Goal: Navigation & Orientation: Find specific page/section

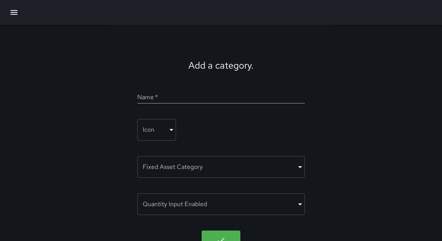
click at [10, 12] on icon "button" at bounding box center [13, 12] width 9 height 9
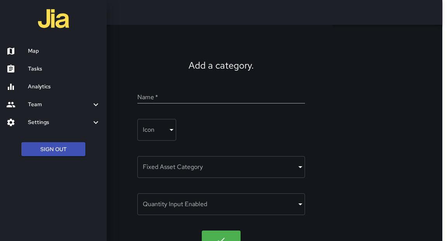
click at [41, 56] on link "Map" at bounding box center [53, 51] width 107 height 18
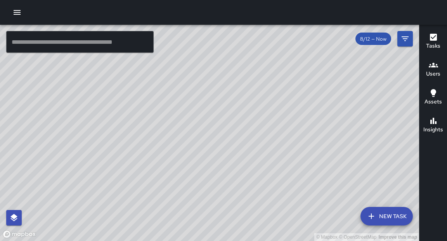
drag, startPoint x: 184, startPoint y: 126, endPoint x: 177, endPoint y: 102, distance: 25.0
click at [177, 102] on div "© Mapbox © OpenStreetMap Improve this map" at bounding box center [209, 133] width 419 height 216
drag, startPoint x: 226, startPoint y: 165, endPoint x: 208, endPoint y: 143, distance: 27.8
click at [208, 143] on div "© Mapbox © OpenStreetMap Improve this map" at bounding box center [209, 133] width 419 height 216
click at [20, 12] on icon "button" at bounding box center [17, 12] width 7 height 5
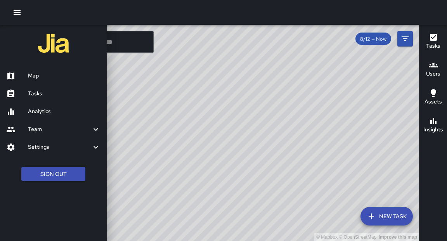
click at [37, 96] on h6 "Tasks" at bounding box center [64, 94] width 72 height 9
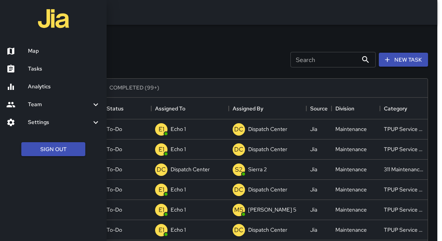
scroll to position [5, 5]
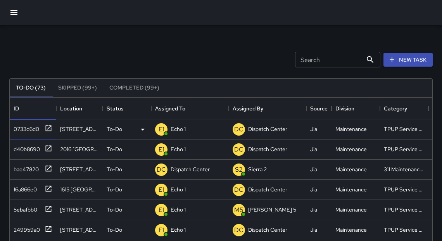
click at [48, 128] on icon at bounding box center [49, 128] width 6 height 6
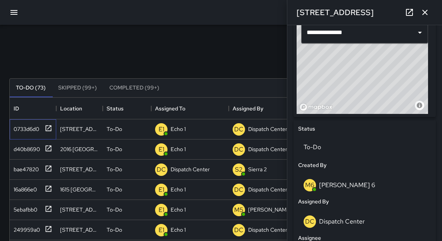
scroll to position [293, 0]
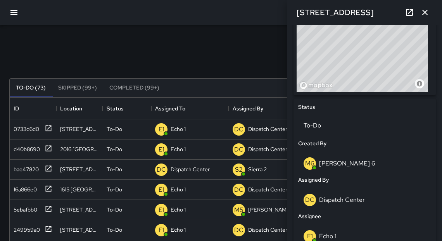
click at [335, 200] on p "Dispatch Center" at bounding box center [342, 200] width 46 height 8
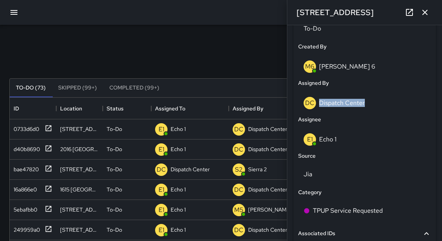
scroll to position [391, 0]
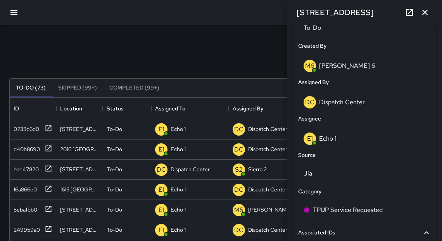
click at [181, 54] on div "Search Search New Task" at bounding box center [221, 60] width 426 height 40
click at [427, 12] on icon "button" at bounding box center [424, 12] width 9 height 9
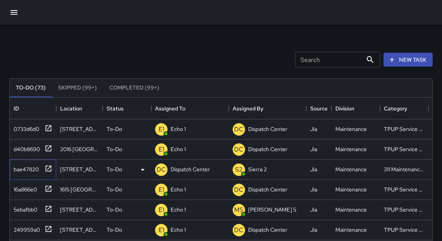
click at [50, 167] on icon at bounding box center [49, 169] width 6 height 6
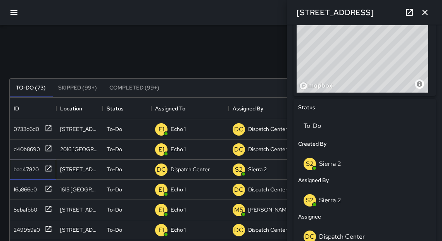
scroll to position [0, 0]
